Goal: Task Accomplishment & Management: Manage account settings

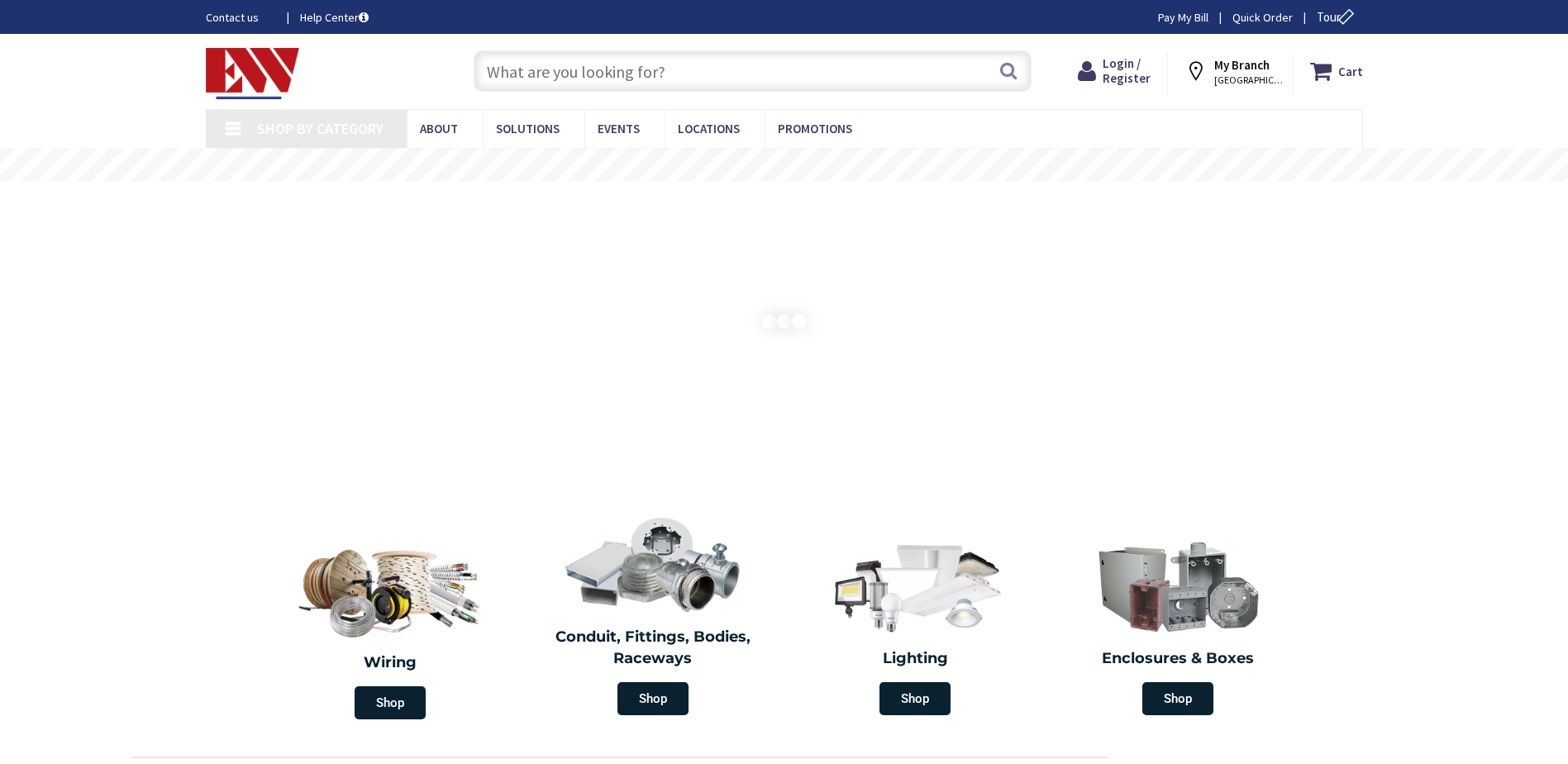
type input "[GEOGRAPHIC_DATA]"
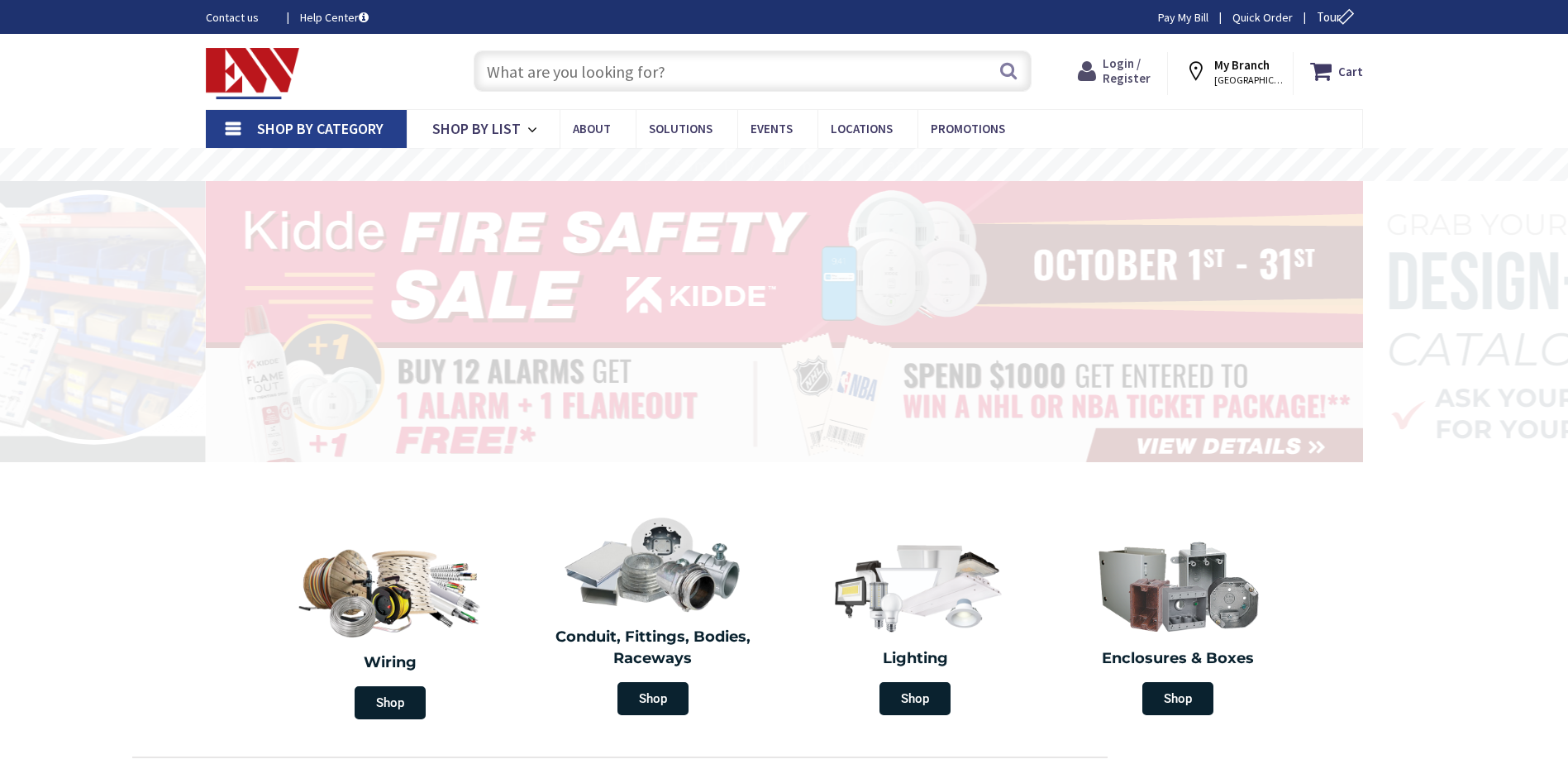
click at [1119, 73] on span "Login / Register" at bounding box center [1127, 71] width 48 height 30
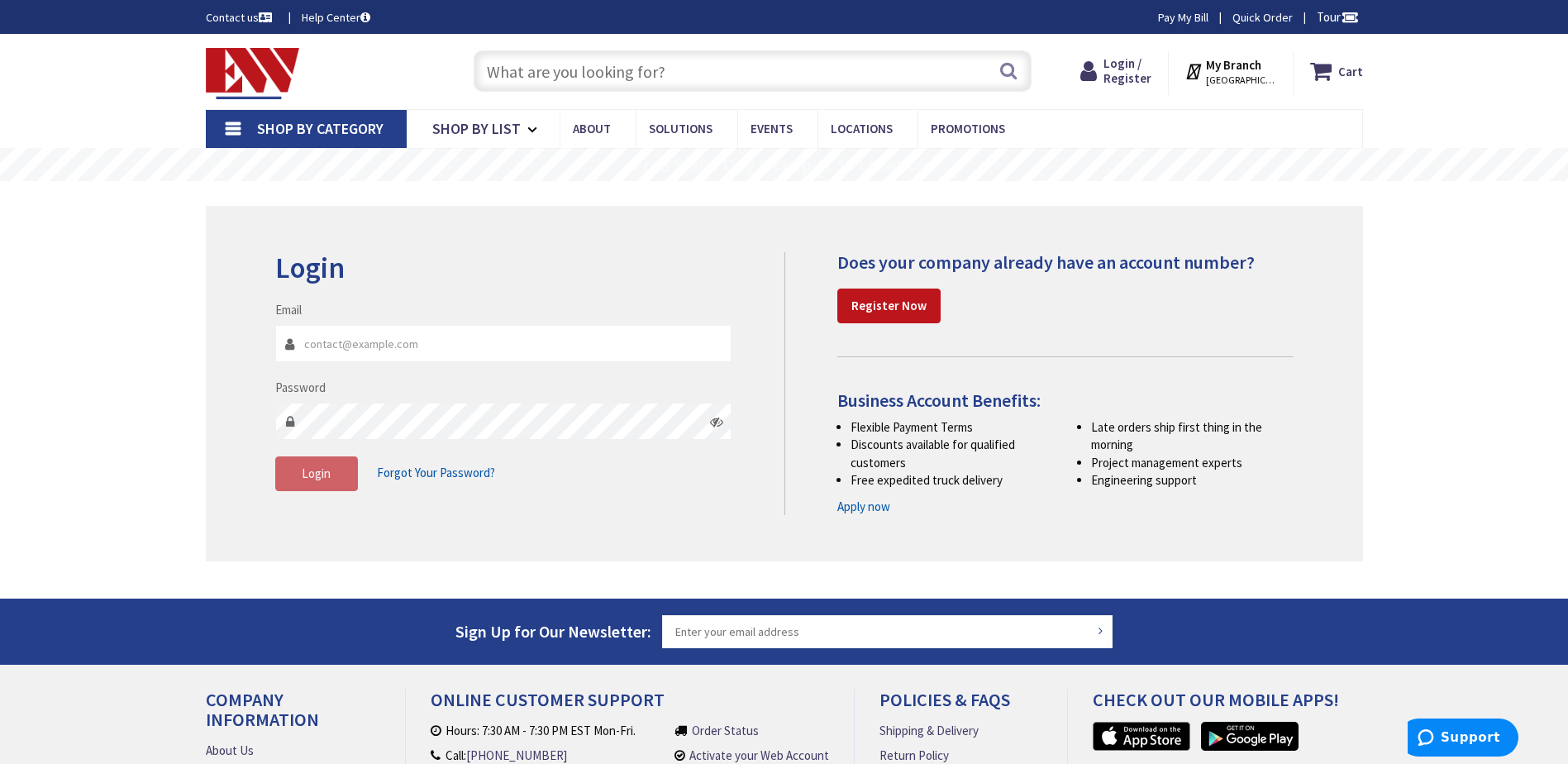
click at [416, 342] on input "Email" at bounding box center [503, 344] width 457 height 38
type input "[PERSON_NAME][EMAIL_ADDRESS][DOMAIN_NAME]"
click at [333, 467] on button "Login" at bounding box center [316, 473] width 82 height 35
